Goal: Information Seeking & Learning: Compare options

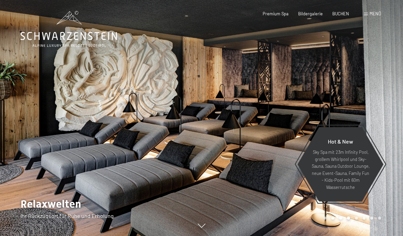
click at [375, 15] on span "Menü" at bounding box center [376, 13] width 12 height 5
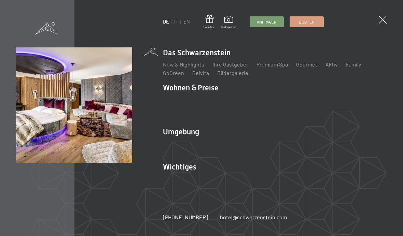
click at [230, 102] on link "Zimmer & Preise" at bounding box center [236, 99] width 40 height 6
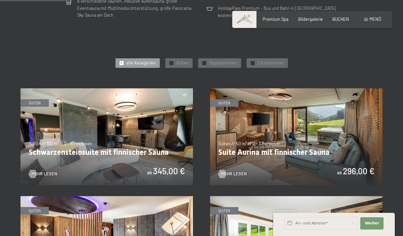
scroll to position [287, 0]
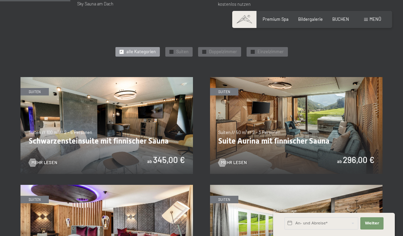
click at [60, 145] on img at bounding box center [106, 125] width 172 height 97
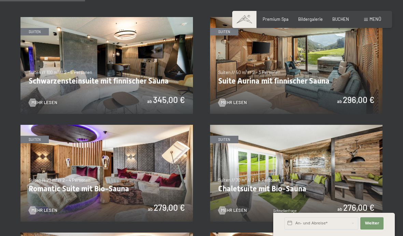
scroll to position [346, 0]
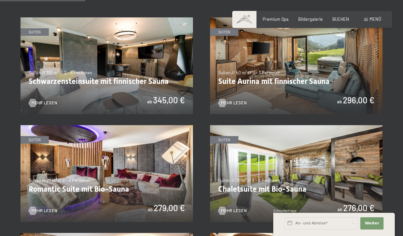
click at [268, 75] on img at bounding box center [296, 65] width 172 height 97
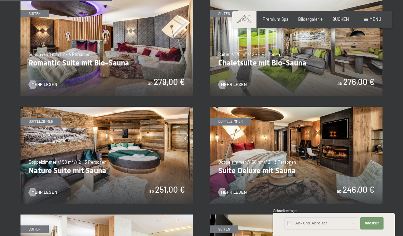
scroll to position [477, 0]
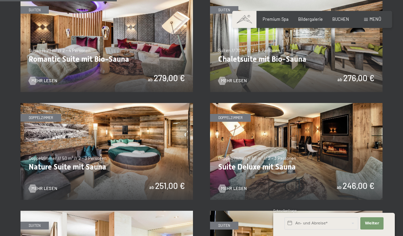
click at [243, 55] on img at bounding box center [296, 43] width 172 height 97
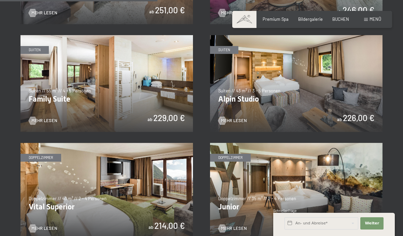
scroll to position [650, 0]
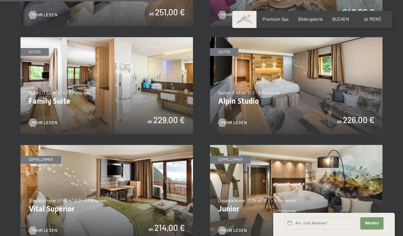
click at [259, 94] on img at bounding box center [296, 85] width 172 height 97
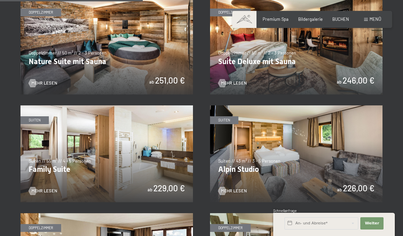
scroll to position [584, 0]
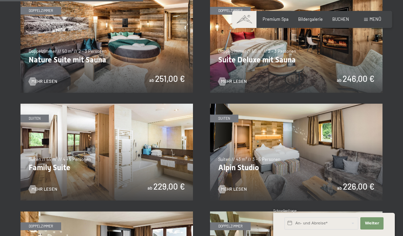
click at [56, 162] on img at bounding box center [106, 152] width 172 height 97
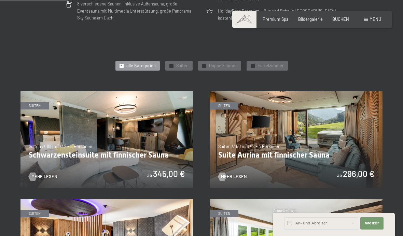
scroll to position [277, 0]
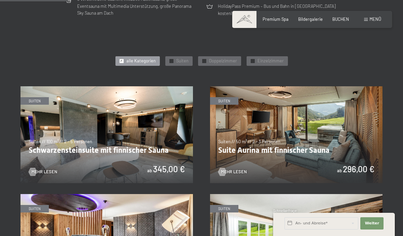
click at [65, 152] on img at bounding box center [106, 134] width 172 height 97
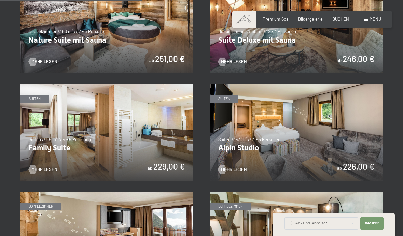
scroll to position [624, 0]
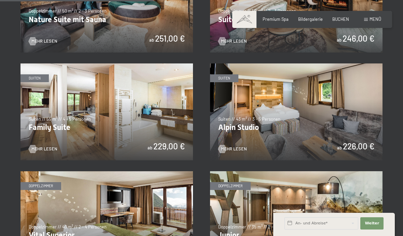
click at [58, 128] on img at bounding box center [106, 112] width 172 height 97
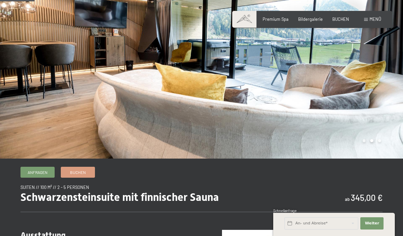
scroll to position [58, 0]
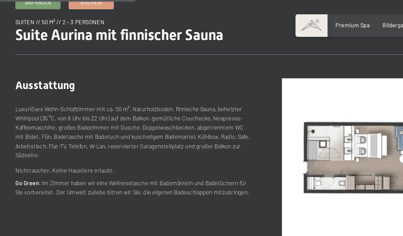
scroll to position [226, 0]
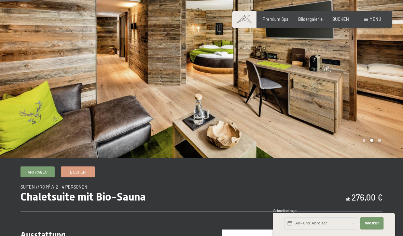
scroll to position [56, 0]
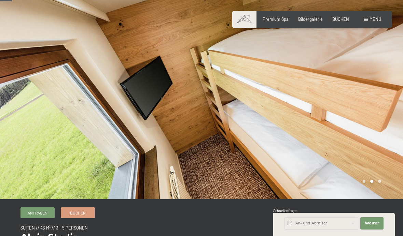
scroll to position [23, 0]
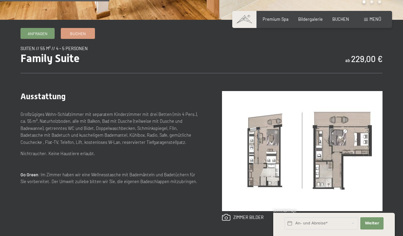
scroll to position [203, 0]
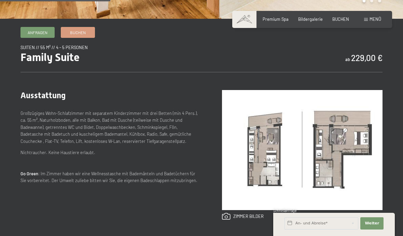
click at [258, 151] on img at bounding box center [302, 150] width 161 height 120
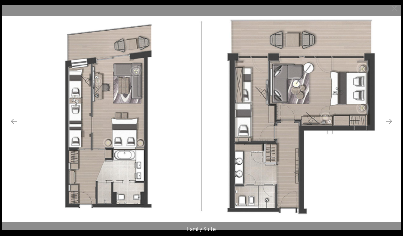
click at [394, 13] on button "Close gallery" at bounding box center [394, 8] width 17 height 16
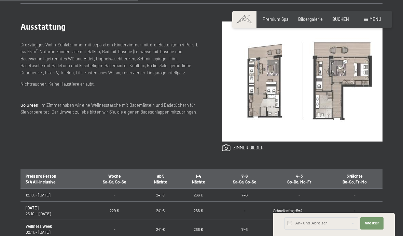
scroll to position [240, 0]
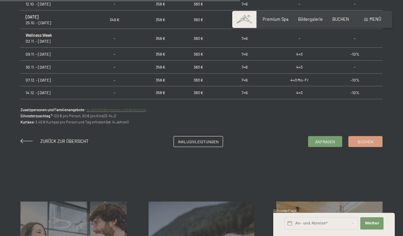
scroll to position [464, 0]
